Goal: Book appointment/travel/reservation

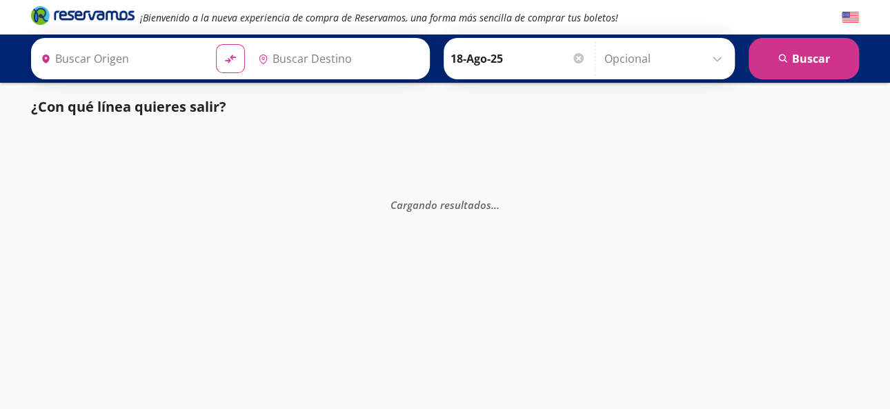
type input "[GEOGRAPHIC_DATA], [GEOGRAPHIC_DATA]"
type input "Teloloapan, [GEOGRAPHIC_DATA]"
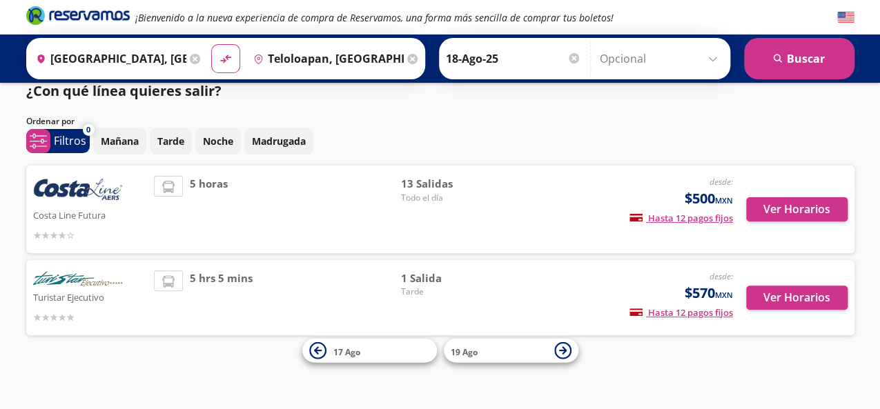
scroll to position [21, 0]
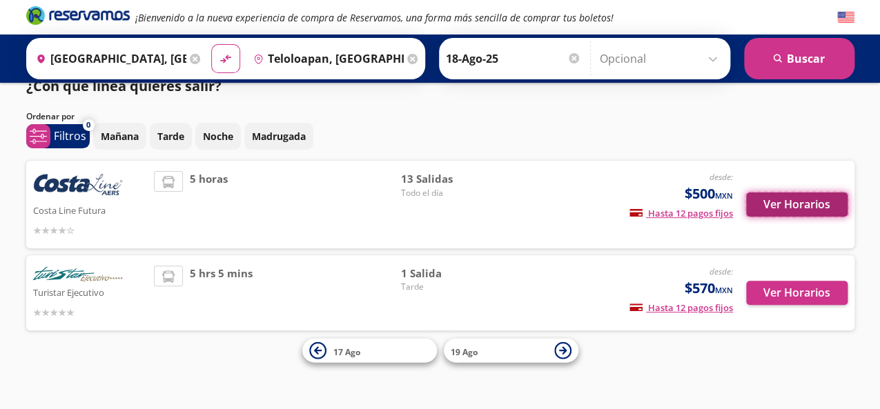
click at [815, 206] on button "Ver Horarios" at bounding box center [796, 205] width 101 height 24
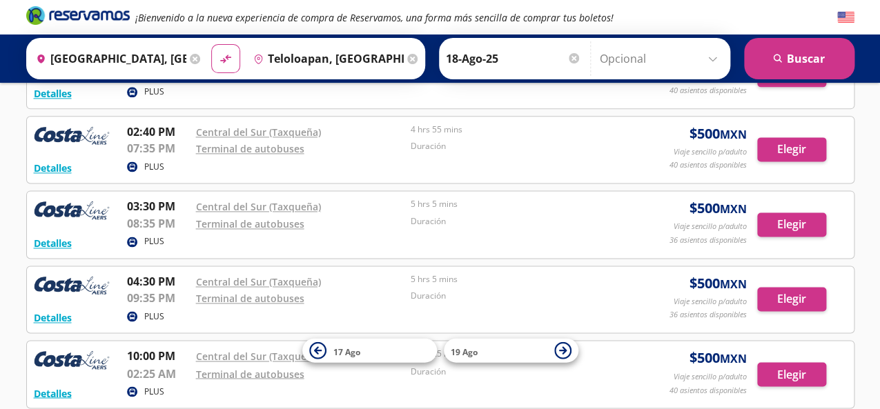
scroll to position [842, 0]
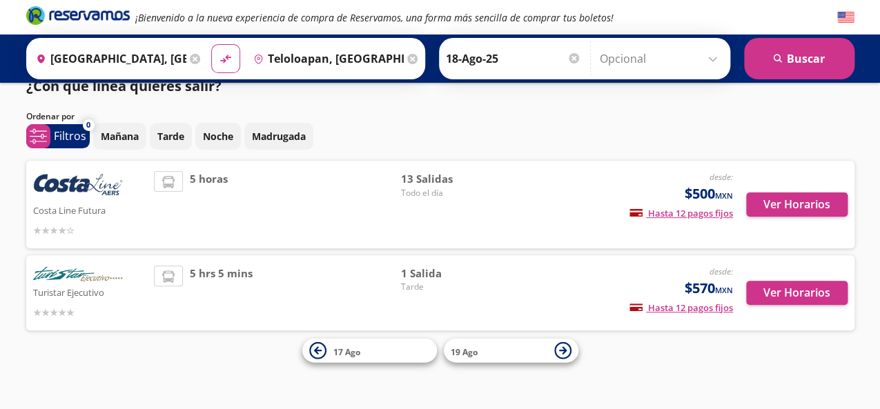
scroll to position [21, 0]
click at [769, 299] on button "Ver Horarios" at bounding box center [796, 293] width 101 height 24
